Goal: Transaction & Acquisition: Purchase product/service

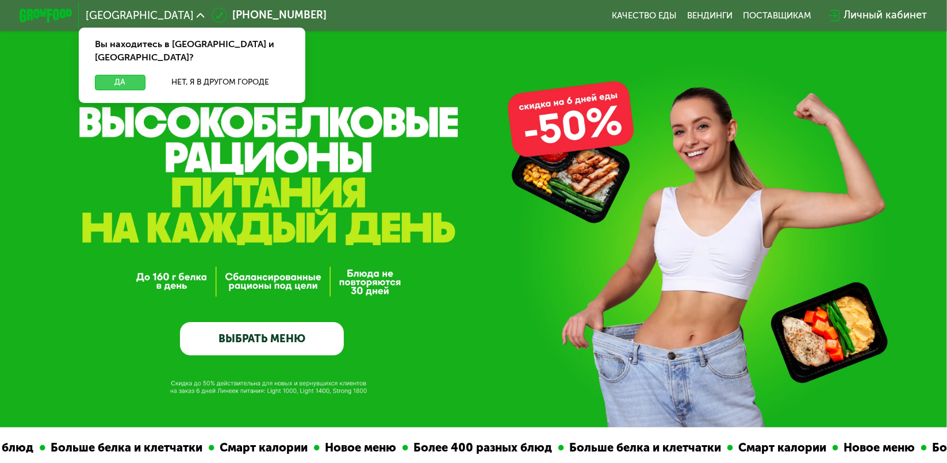
click at [110, 75] on button "Да" at bounding box center [120, 83] width 51 height 16
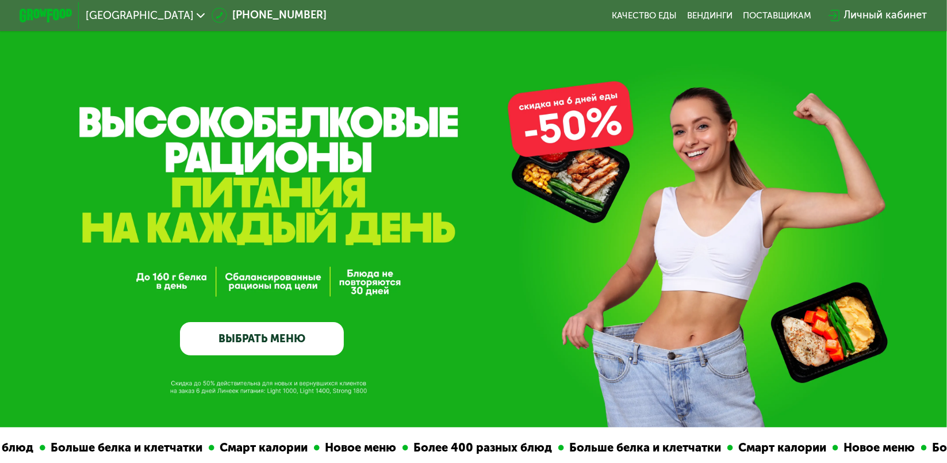
click at [305, 346] on link "ВЫБРАТЬ МЕНЮ" at bounding box center [262, 338] width 164 height 33
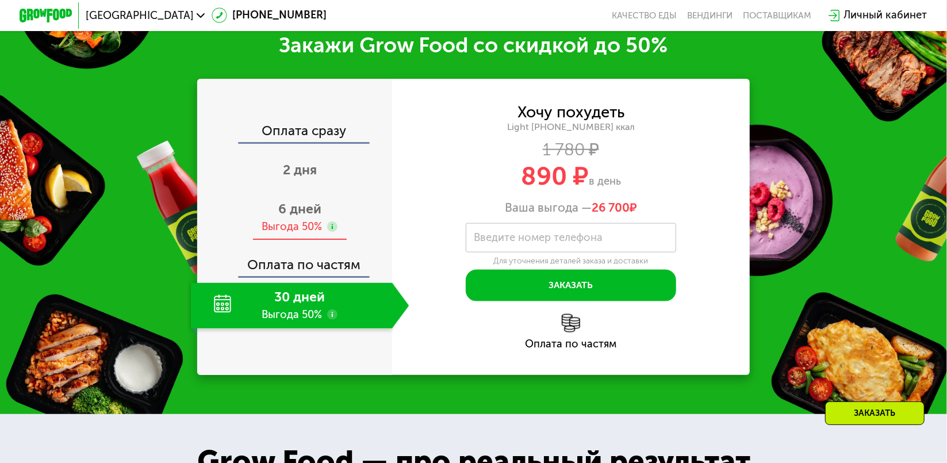
scroll to position [863, 0]
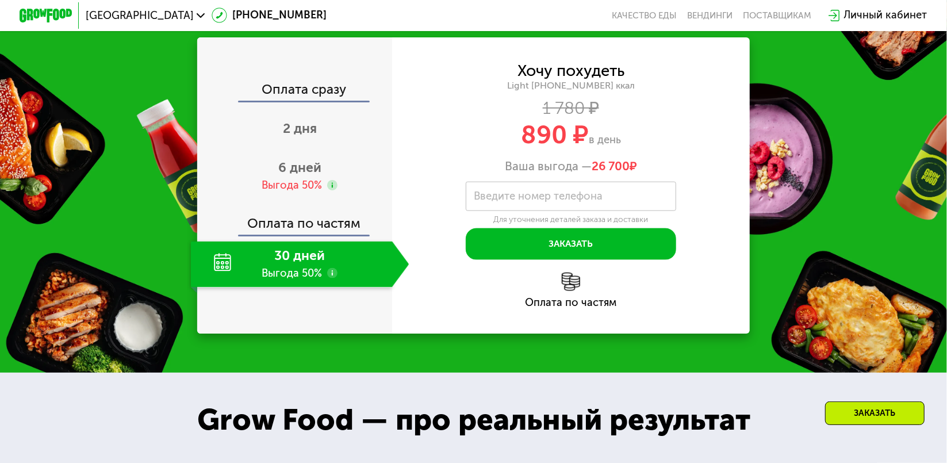
click at [302, 273] on div "30 дней Выгода 50%" at bounding box center [291, 265] width 201 height 46
click at [333, 277] on use at bounding box center [332, 273] width 10 height 10
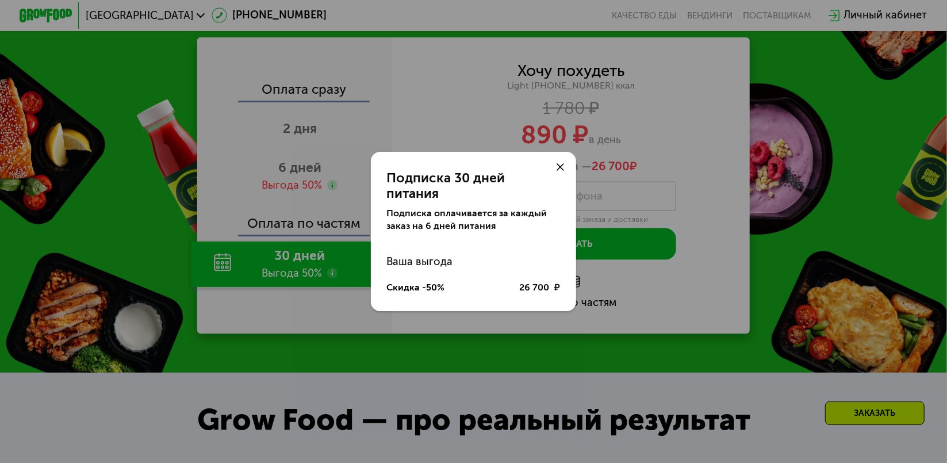
click at [564, 171] on use at bounding box center [561, 167] width 8 height 8
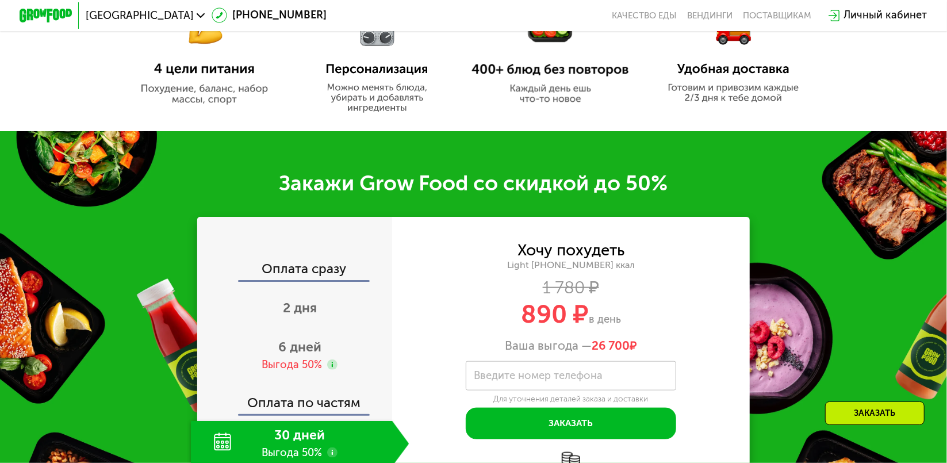
scroll to position [920, 0]
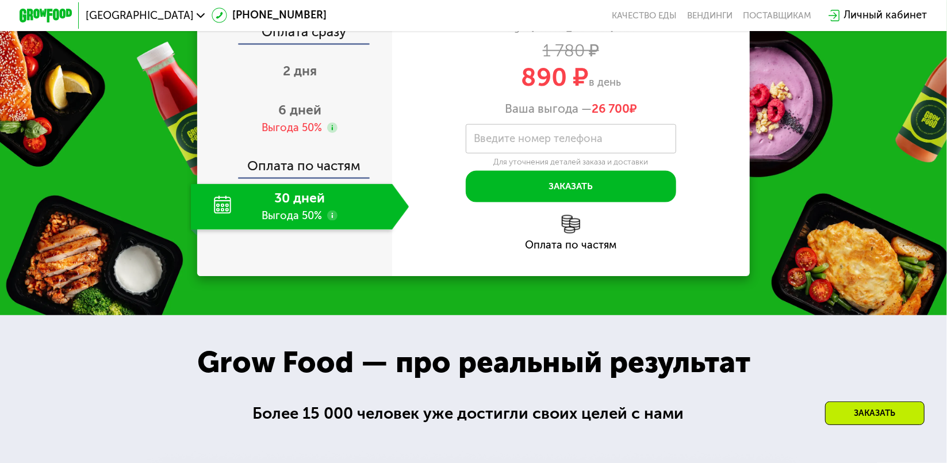
click at [300, 221] on div "30 дней Выгода 50%" at bounding box center [291, 207] width 201 height 46
click at [291, 168] on div "Оплата по частям" at bounding box center [294, 162] width 193 height 30
click at [292, 118] on span "6 дней" at bounding box center [299, 110] width 43 height 16
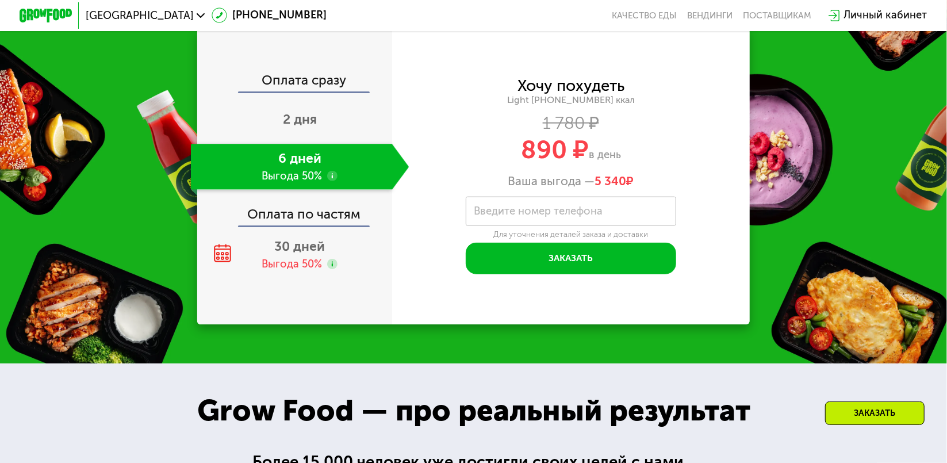
scroll to position [863, 0]
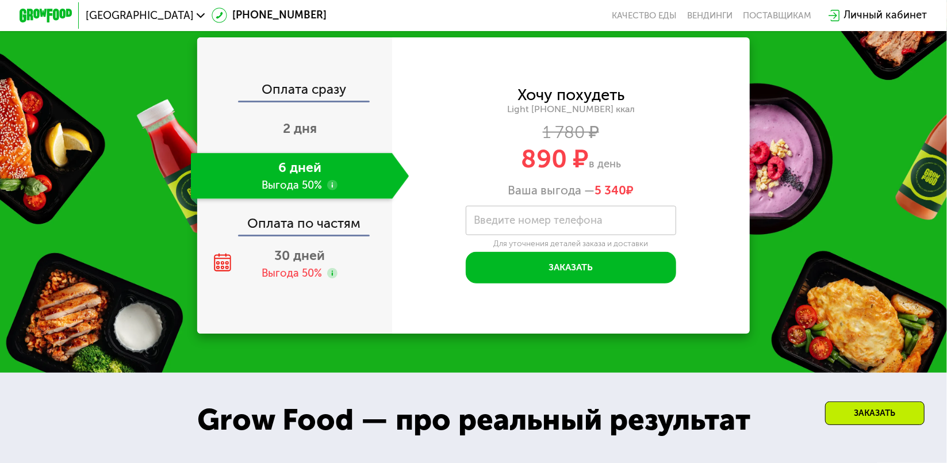
click at [311, 235] on div "Оплата по частям" at bounding box center [294, 220] width 193 height 30
click at [287, 263] on span "30 дней" at bounding box center [300, 256] width 51 height 16
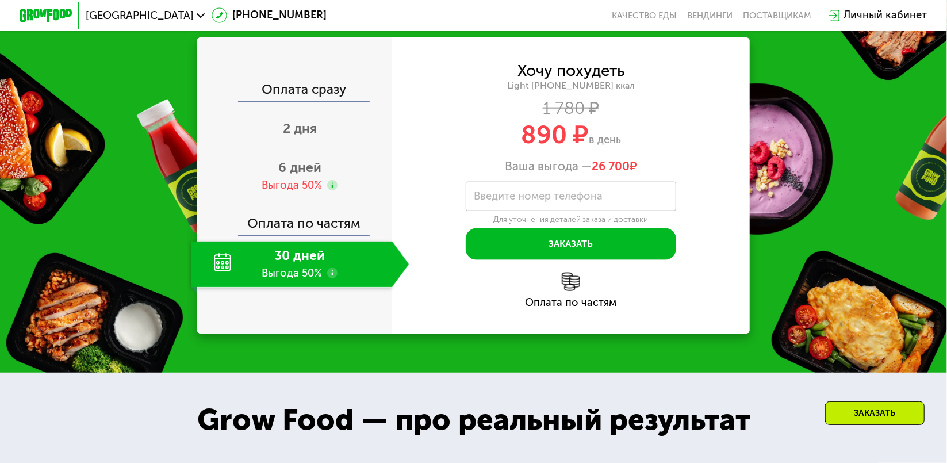
scroll to position [690, 0]
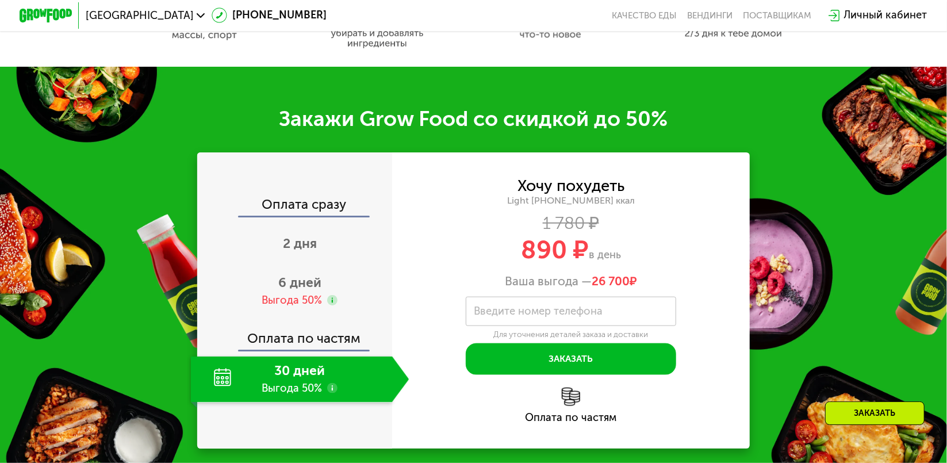
click at [301, 216] on div "Оплата сразу" at bounding box center [294, 206] width 193 height 17
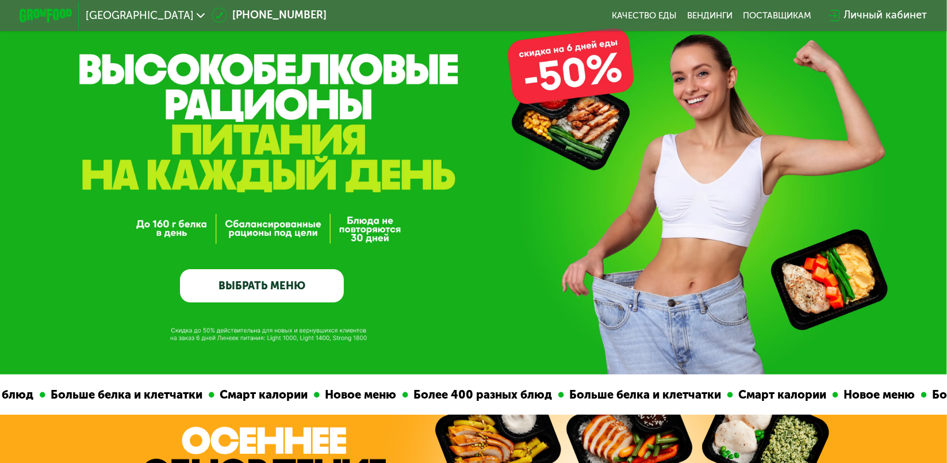
scroll to position [173, 0]
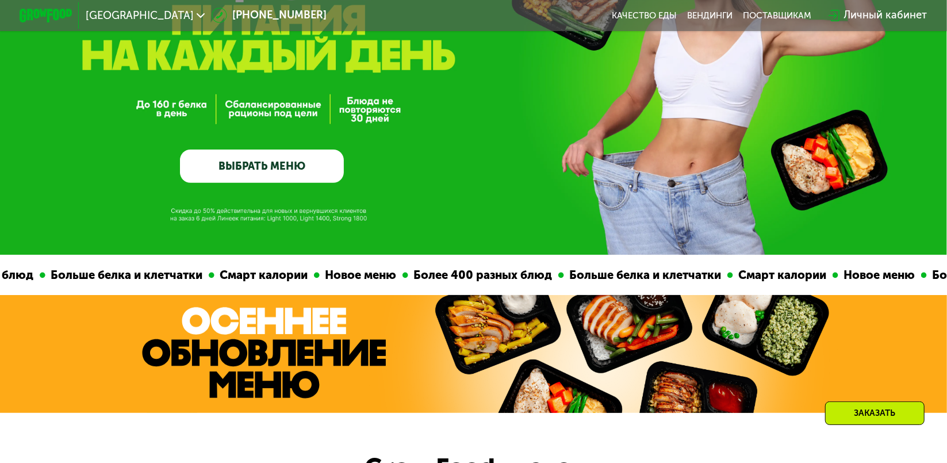
click at [267, 181] on link "ВЫБРАТЬ МЕНЮ" at bounding box center [262, 166] width 164 height 33
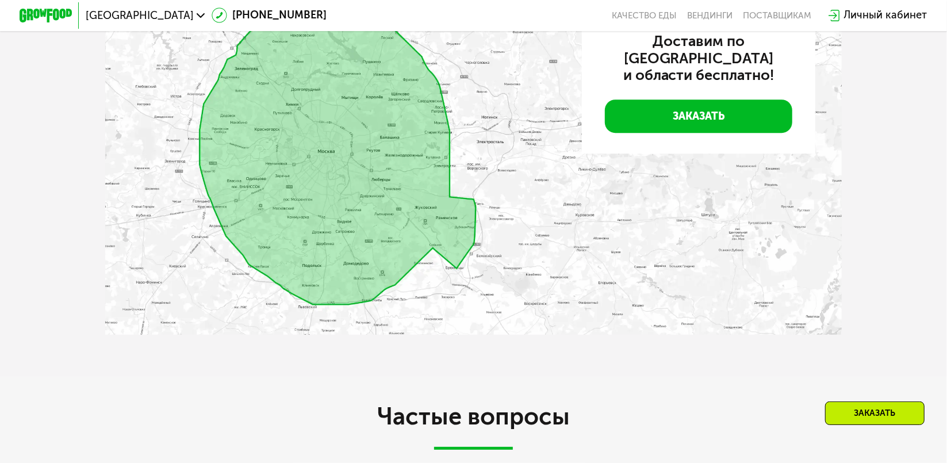
scroll to position [2300, 0]
